Goal: Complete application form

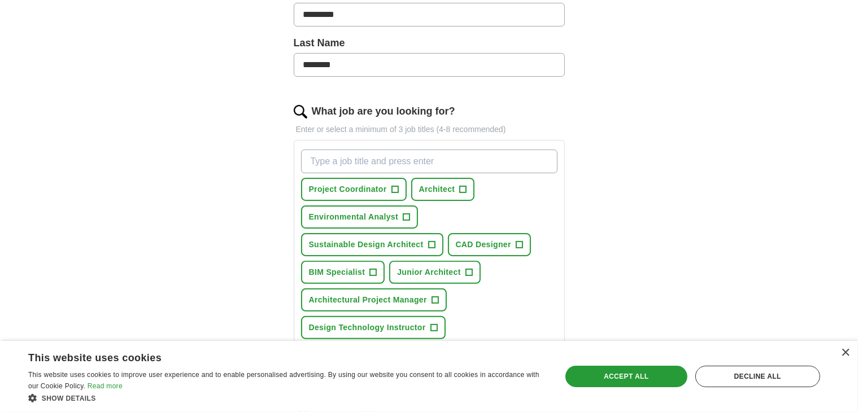
scroll to position [282, 0]
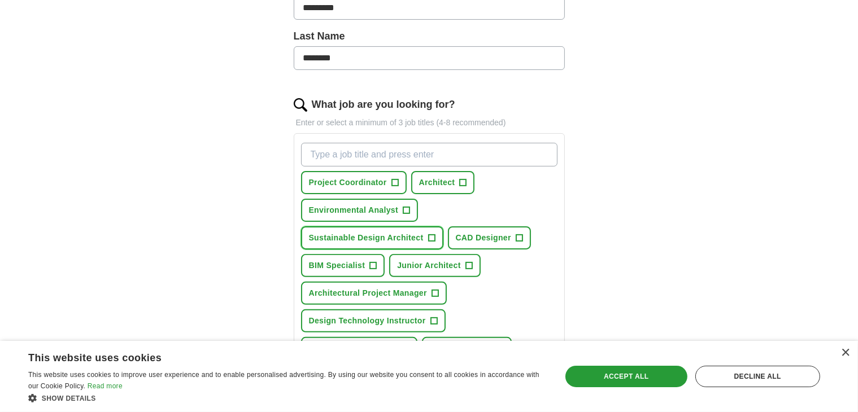
click at [429, 236] on span "+" at bounding box center [431, 238] width 7 height 9
click at [508, 238] on span "CAD Designer" at bounding box center [483, 238] width 55 height 12
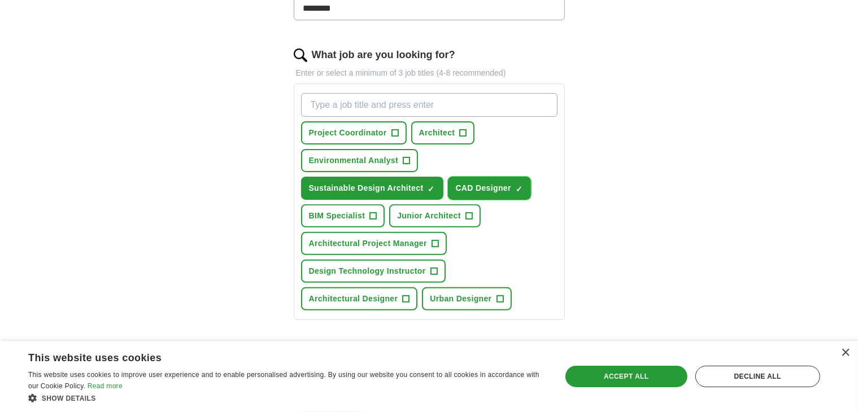
scroll to position [339, 0]
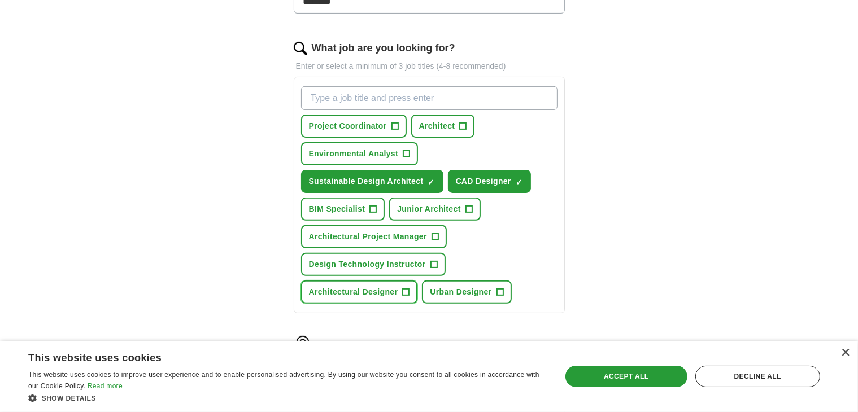
click at [406, 290] on span "+" at bounding box center [406, 292] width 7 height 9
click at [436, 238] on span "+" at bounding box center [435, 237] width 7 height 9
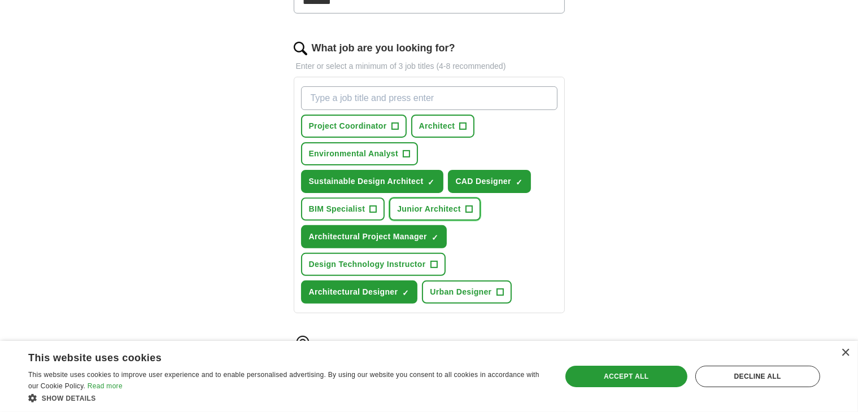
click at [468, 205] on span "+" at bounding box center [469, 209] width 7 height 9
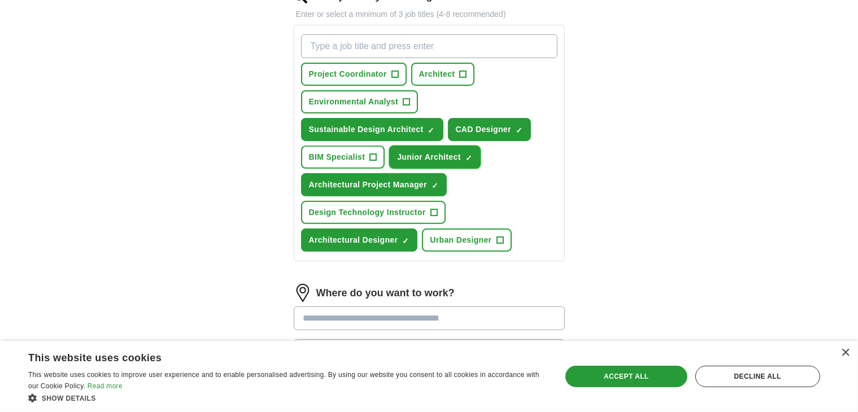
scroll to position [395, 0]
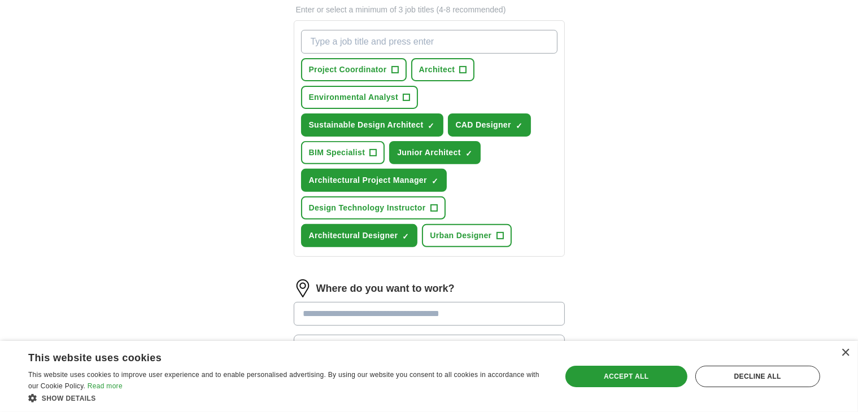
click at [445, 34] on input "What job are you looking for?" at bounding box center [429, 42] width 257 height 24
type input "Entry Level Architect"
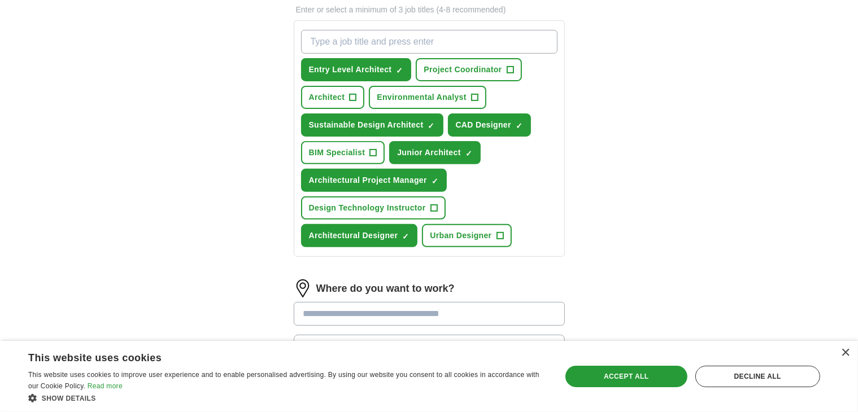
click at [596, 150] on div "Let ApplyIQ do the hard work of searching and applying for jobs. Just tell us w…" at bounding box center [430, 91] width 362 height 779
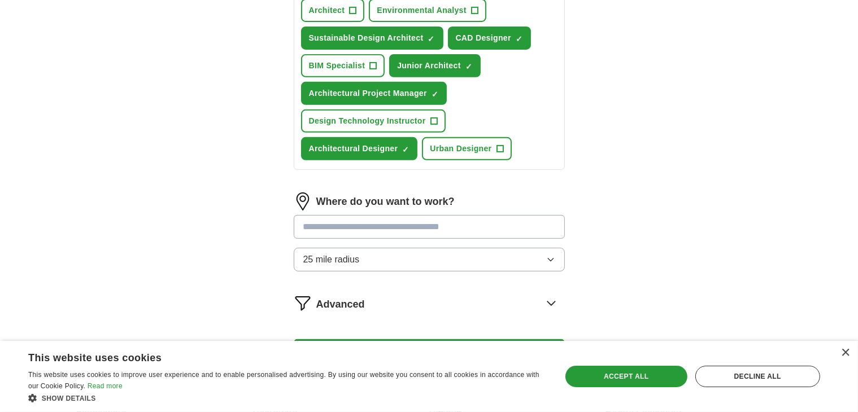
scroll to position [508, 0]
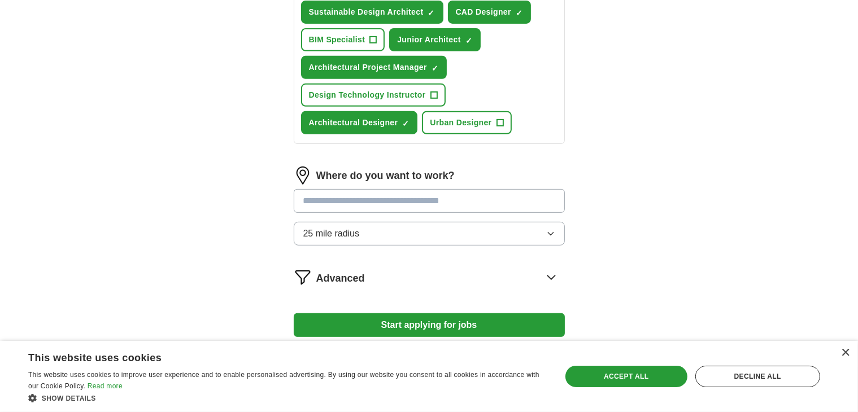
click at [518, 199] on input at bounding box center [429, 201] width 271 height 24
click at [551, 234] on button "25 mile radius" at bounding box center [429, 234] width 271 height 24
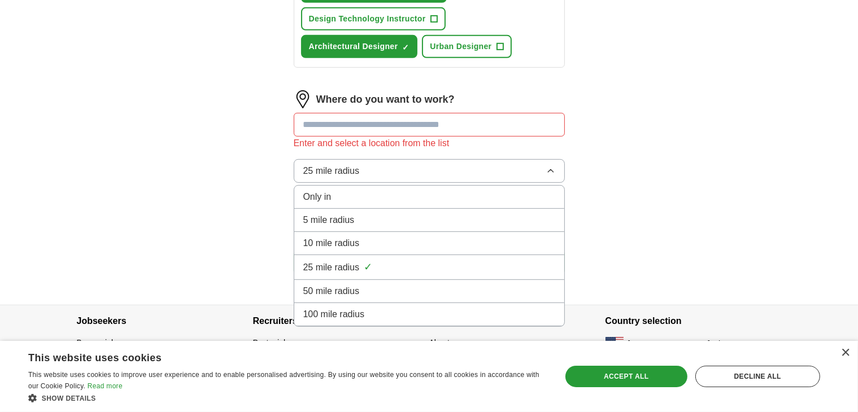
scroll to position [586, 0]
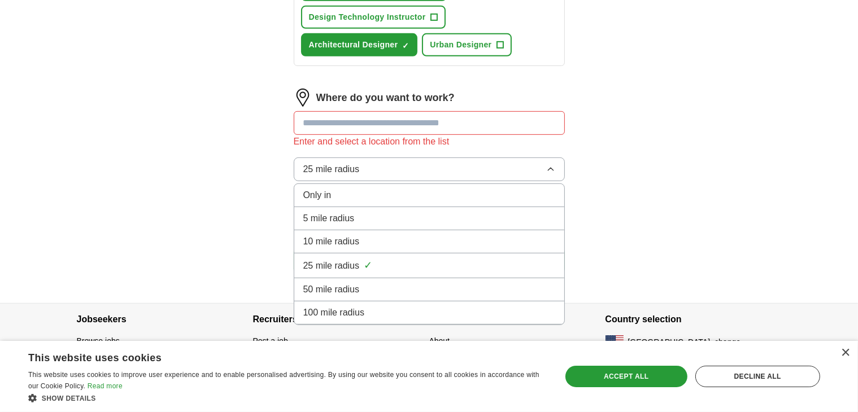
click at [416, 306] on div "100 mile radius" at bounding box center [429, 313] width 252 height 14
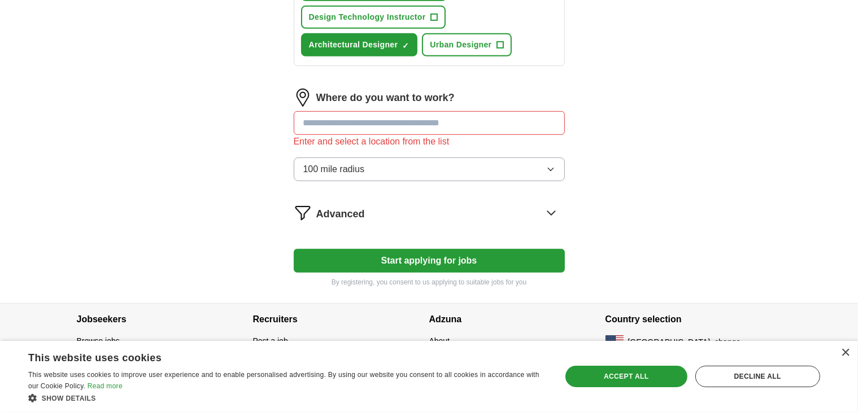
click at [553, 165] on icon "button" at bounding box center [550, 169] width 9 height 9
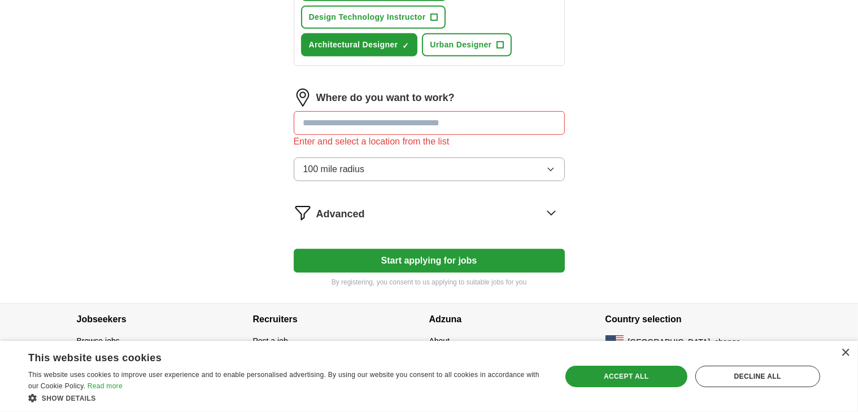
click at [518, 123] on input at bounding box center [429, 123] width 271 height 24
type input "*******"
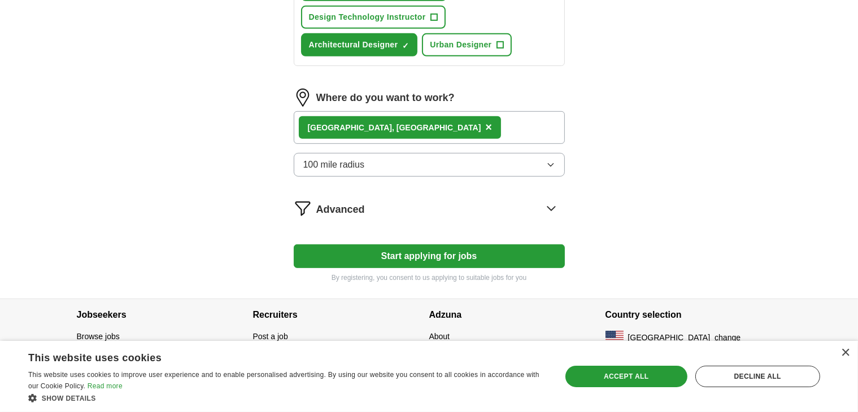
scroll to position [582, 0]
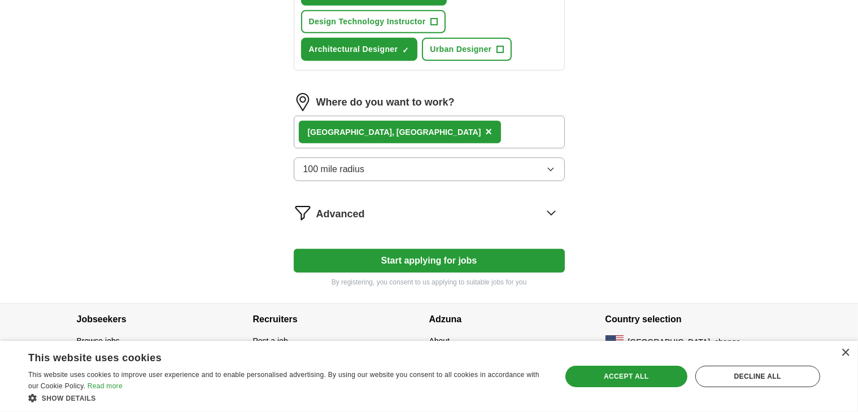
click at [532, 129] on div "[GEOGRAPHIC_DATA] , [GEOGRAPHIC_DATA] ×" at bounding box center [429, 132] width 271 height 33
click at [427, 116] on div "[GEOGRAPHIC_DATA] , [GEOGRAPHIC_DATA] ×" at bounding box center [429, 132] width 271 height 33
click at [553, 207] on icon at bounding box center [551, 213] width 18 height 18
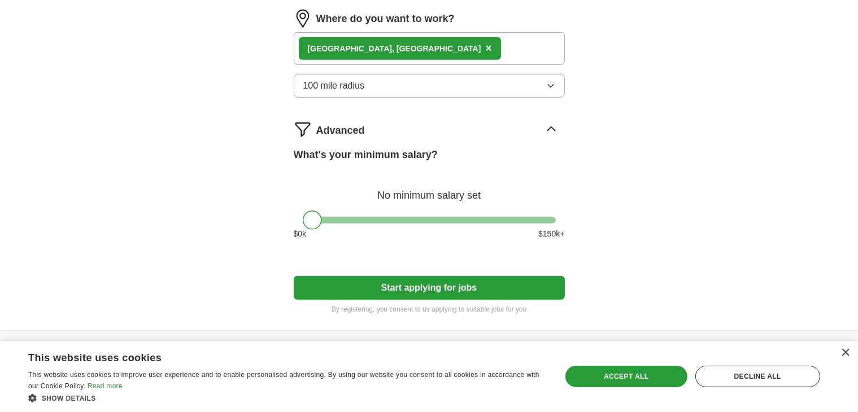
scroll to position [693, 0]
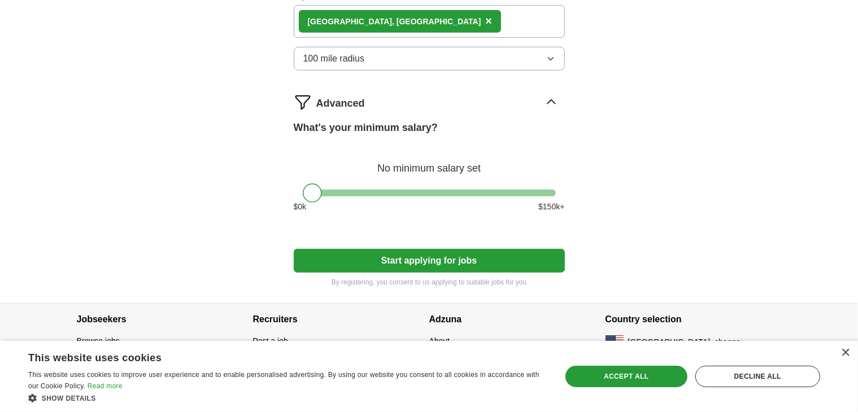
click at [549, 95] on icon at bounding box center [551, 102] width 18 height 18
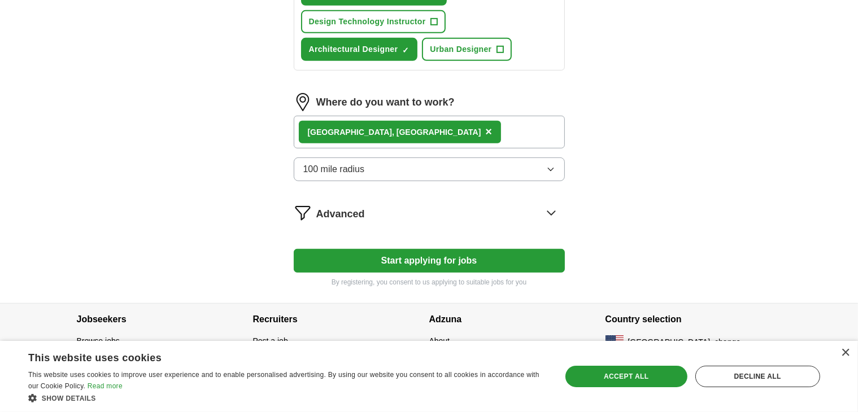
click at [455, 249] on button "Start applying for jobs" at bounding box center [429, 261] width 271 height 24
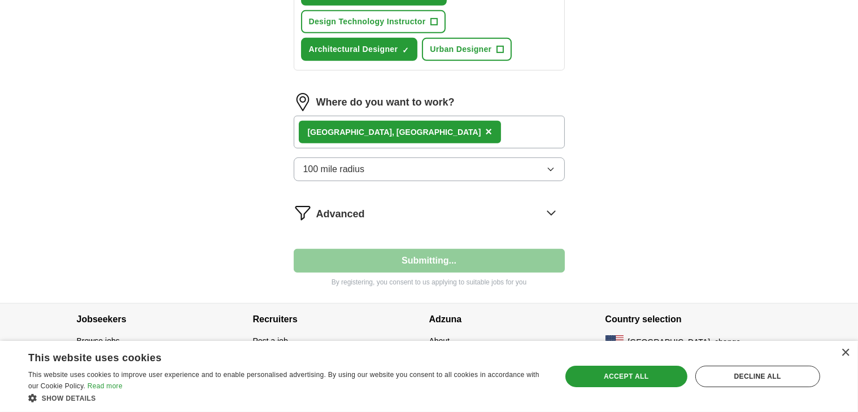
select select "**"
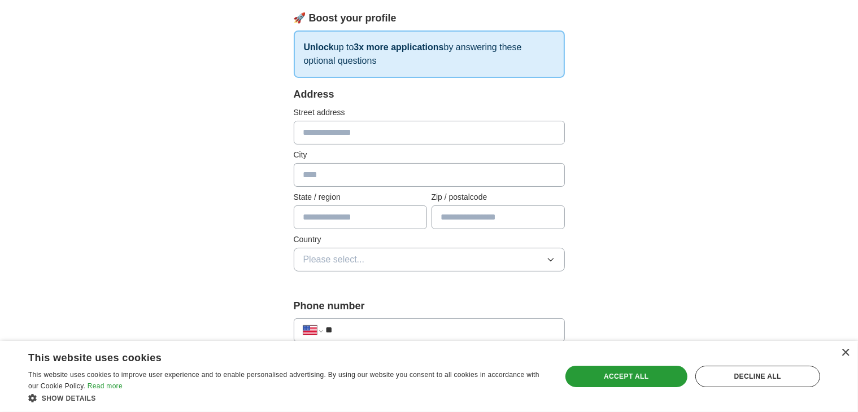
scroll to position [169, 0]
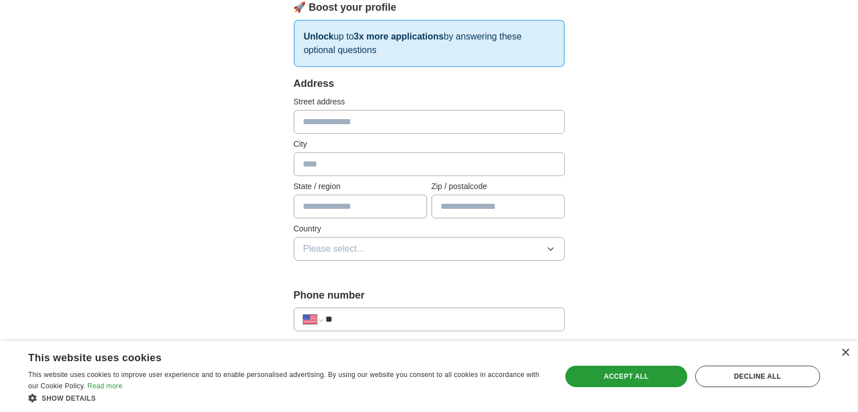
click at [458, 125] on input "text" at bounding box center [429, 122] width 271 height 24
type input "**********"
type input "*****"
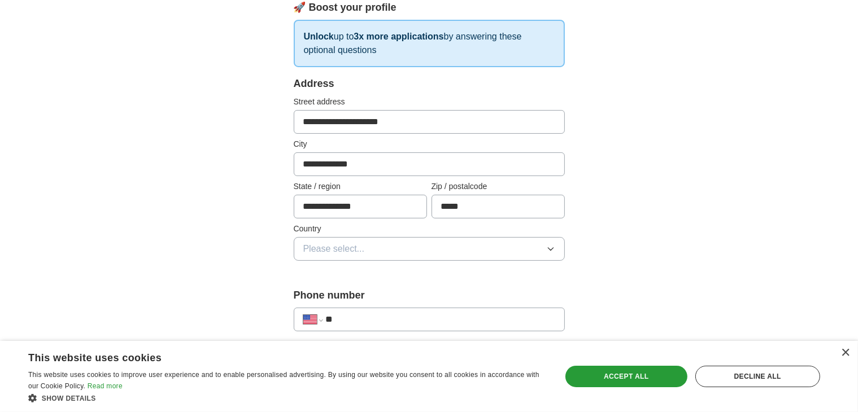
click at [556, 245] on button "Please select..." at bounding box center [429, 249] width 271 height 24
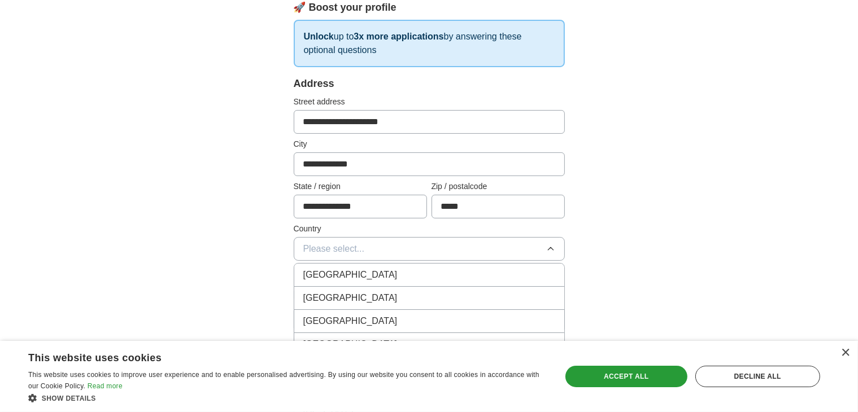
click at [421, 298] on div "[GEOGRAPHIC_DATA]" at bounding box center [429, 299] width 252 height 14
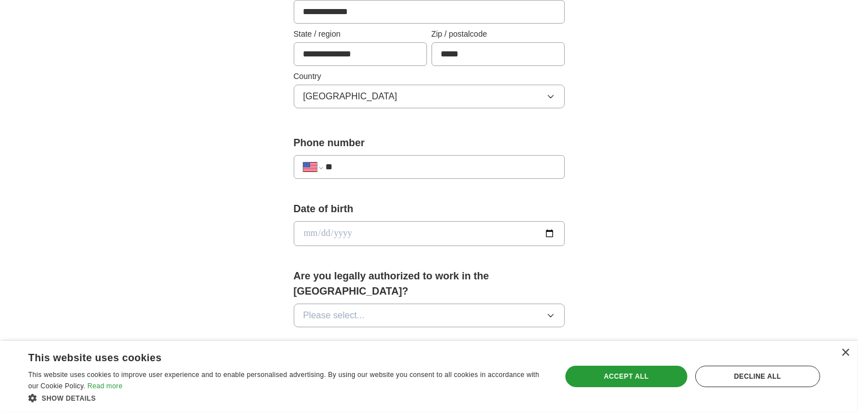
scroll to position [339, 0]
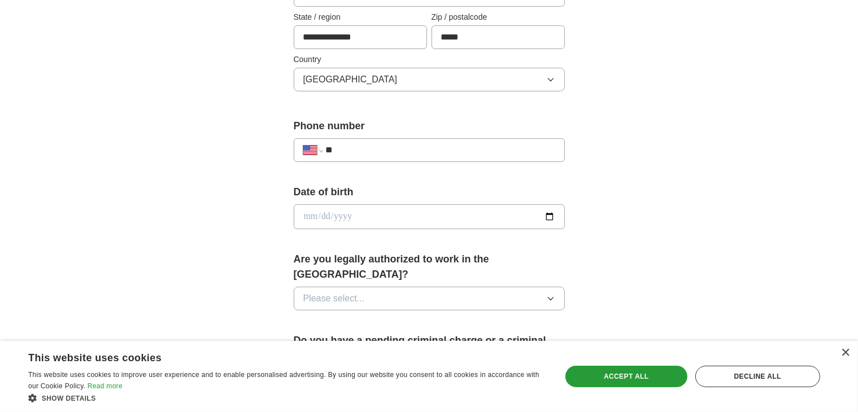
click at [518, 133] on div "**********" at bounding box center [429, 145] width 271 height 53
click at [518, 144] on input "**" at bounding box center [439, 151] width 229 height 14
type input "**********"
click at [547, 213] on input "date" at bounding box center [429, 217] width 271 height 25
type input "**********"
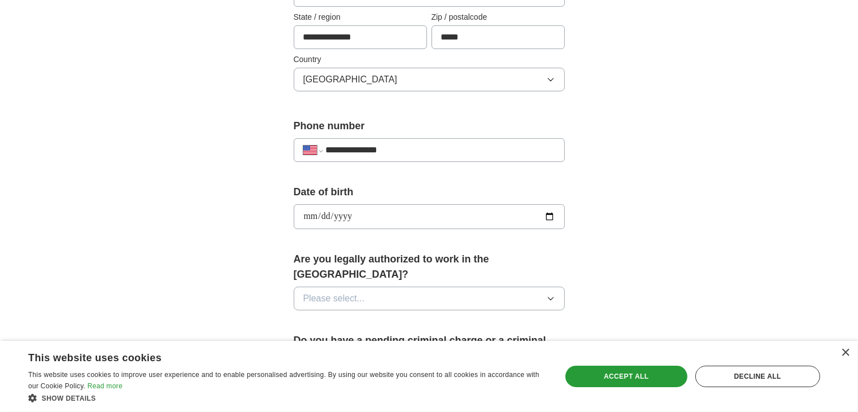
click at [632, 254] on div "**********" at bounding box center [429, 209] width 723 height 1029
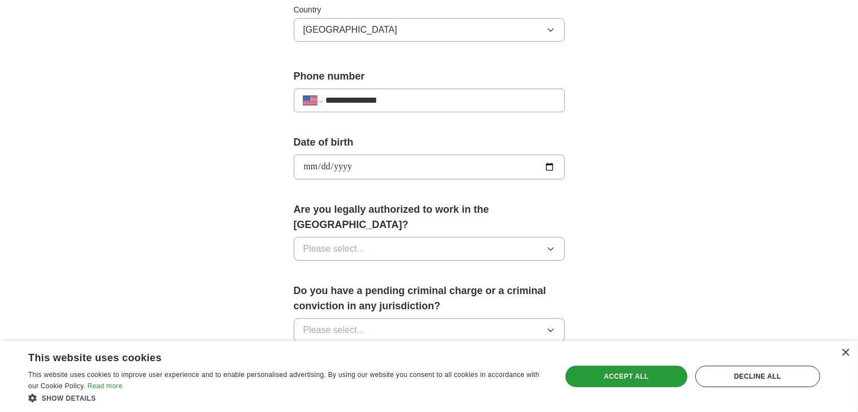
scroll to position [395, 0]
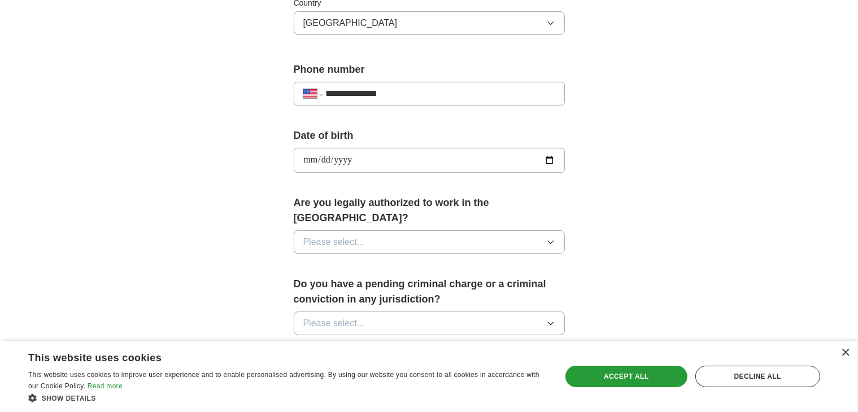
click at [536, 231] on button "Please select..." at bounding box center [429, 243] width 271 height 24
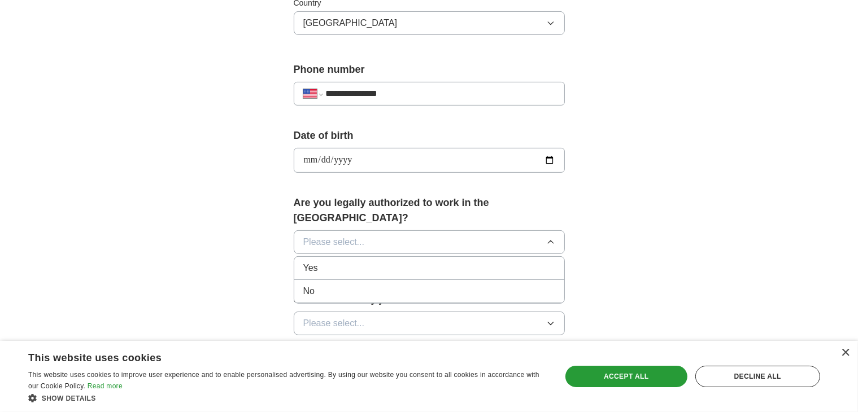
click at [453, 262] on div "Yes" at bounding box center [429, 269] width 252 height 14
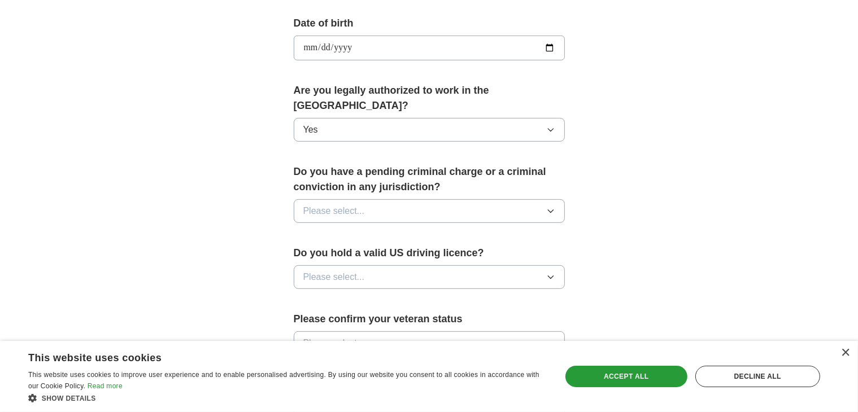
scroll to position [508, 0]
click at [554, 199] on button "Please select..." at bounding box center [429, 211] width 271 height 24
click at [384, 253] on div "No" at bounding box center [429, 260] width 252 height 14
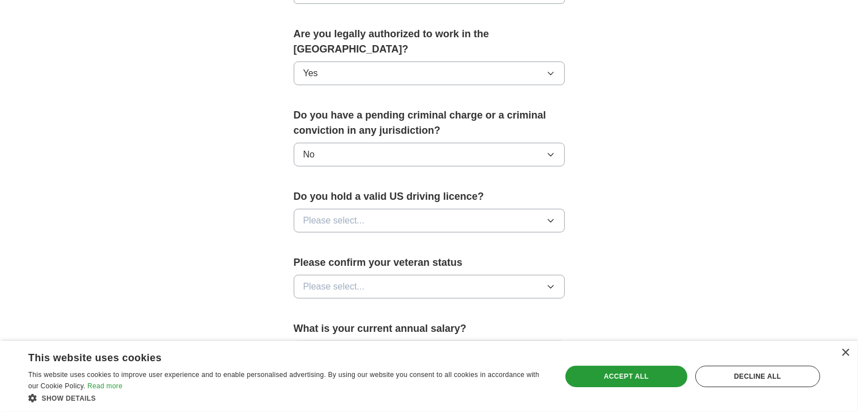
scroll to position [621, 0]
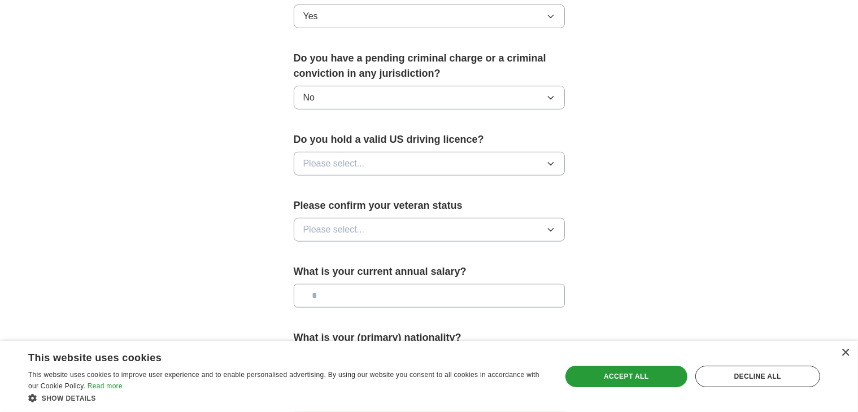
click at [527, 154] on button "Please select..." at bounding box center [429, 164] width 271 height 24
click at [485, 183] on div "Yes" at bounding box center [429, 190] width 252 height 14
click at [540, 218] on button "Please select..." at bounding box center [429, 230] width 271 height 24
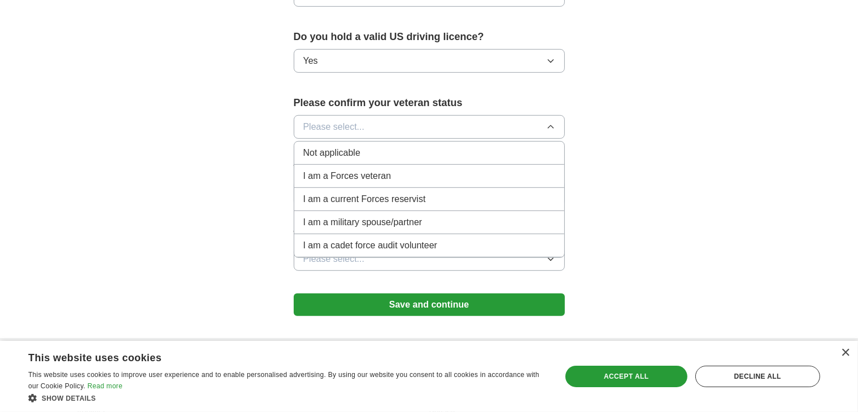
scroll to position [734, 0]
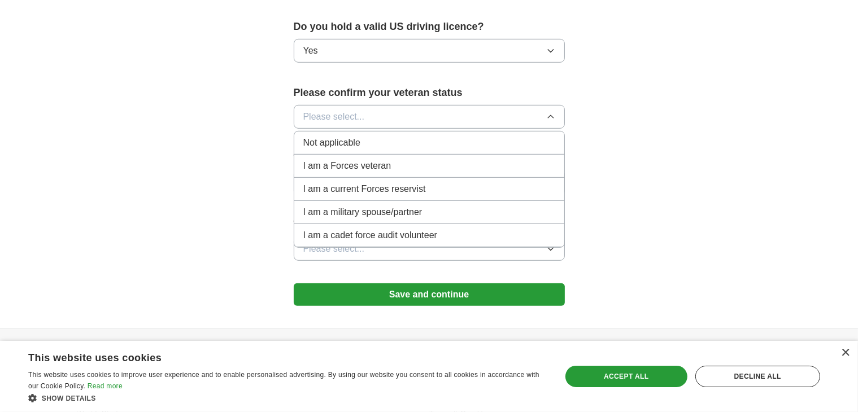
click at [439, 136] on div "Not applicable" at bounding box center [429, 143] width 252 height 14
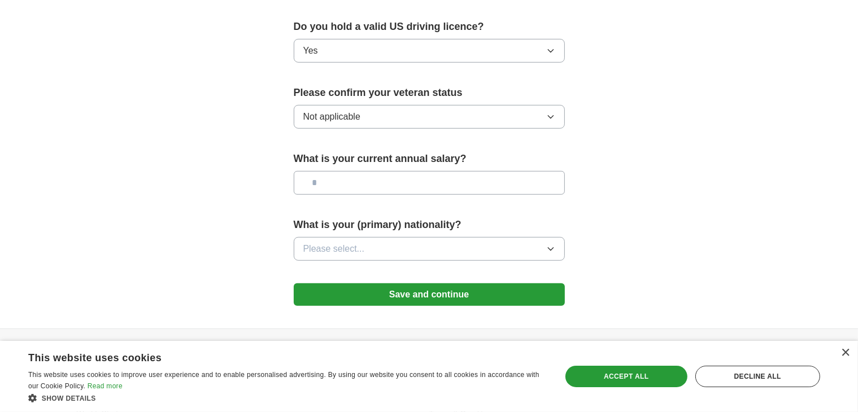
click at [549, 245] on icon "button" at bounding box center [550, 249] width 9 height 9
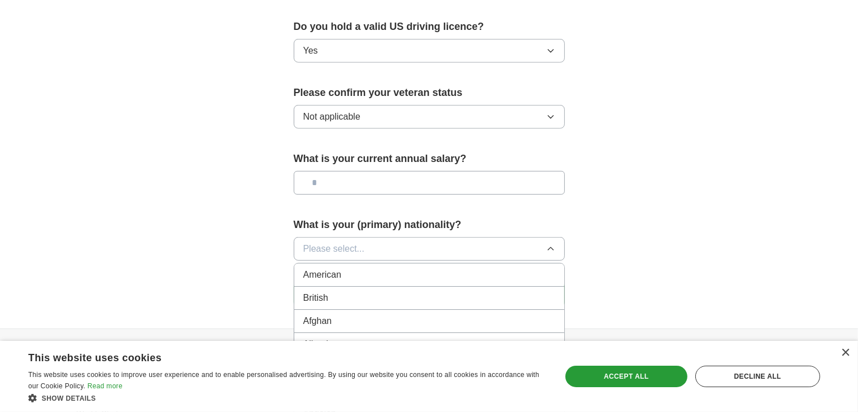
click at [490, 237] on button "Please select..." at bounding box center [429, 249] width 271 height 24
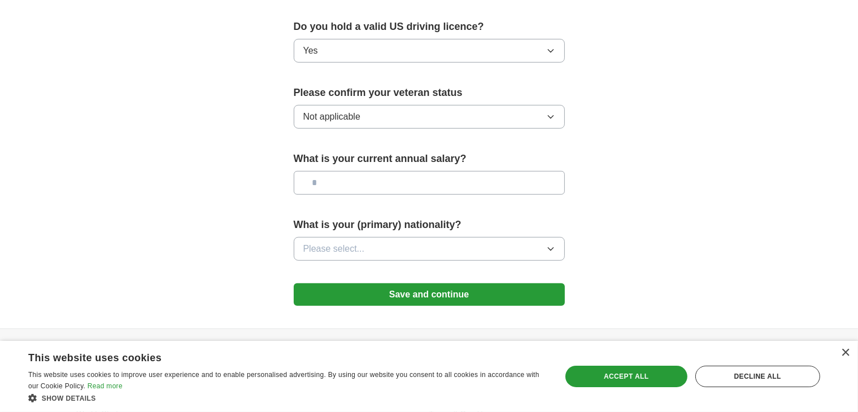
click at [493, 237] on button "Please select..." at bounding box center [429, 249] width 271 height 24
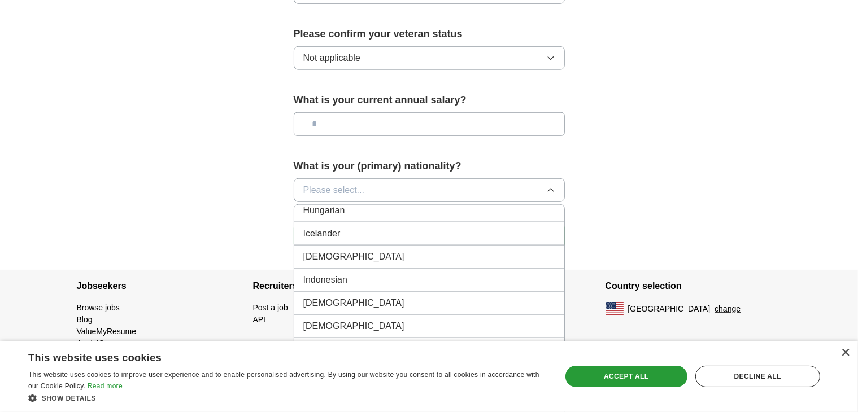
scroll to position [1808, 0]
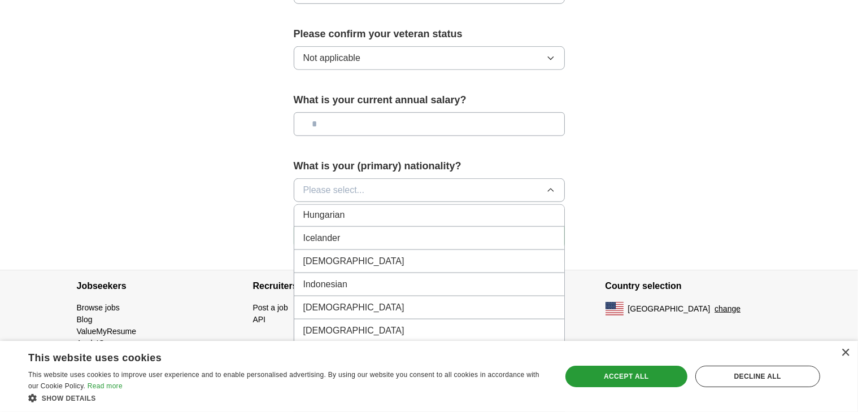
click at [351, 250] on li "[DEMOGRAPHIC_DATA]" at bounding box center [429, 261] width 270 height 23
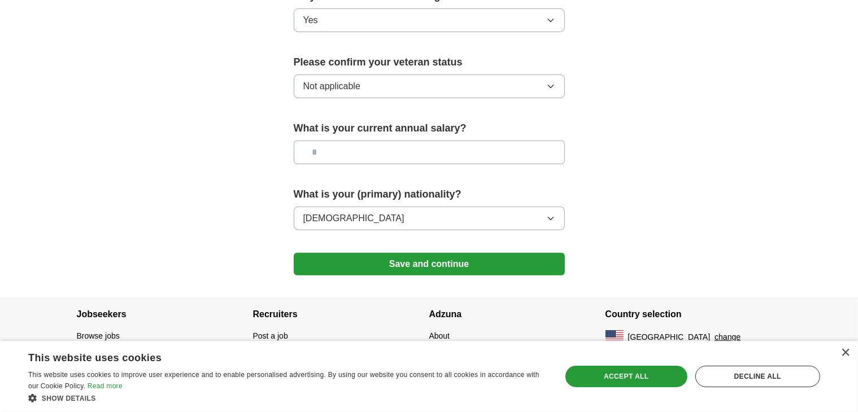
scroll to position [746, 0]
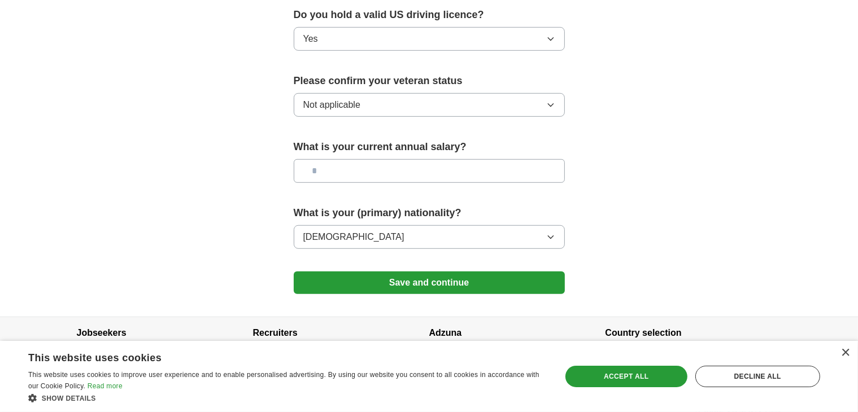
click at [551, 101] on icon "button" at bounding box center [550, 105] width 9 height 9
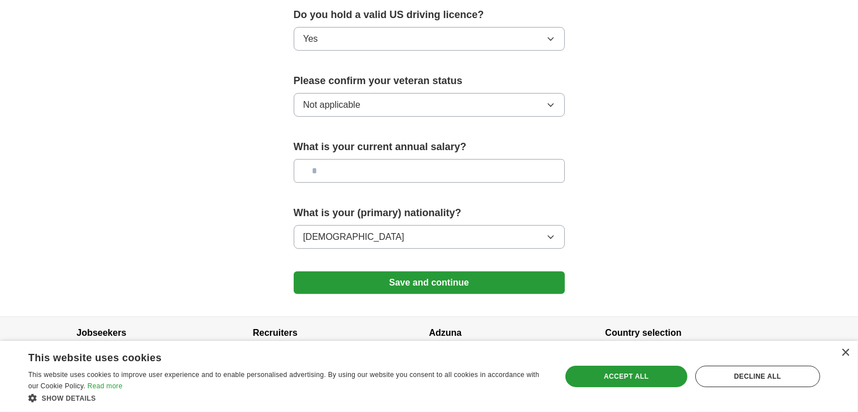
click at [488, 272] on button "Save and continue" at bounding box center [429, 283] width 271 height 23
